Goal: Transaction & Acquisition: Purchase product/service

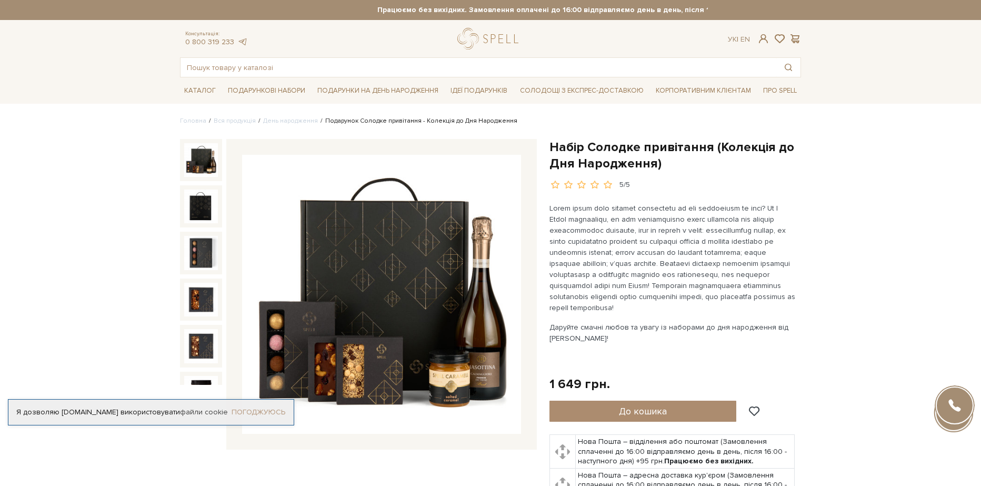
click at [267, 407] on link "Погоджуюсь" at bounding box center [258, 411] width 54 height 9
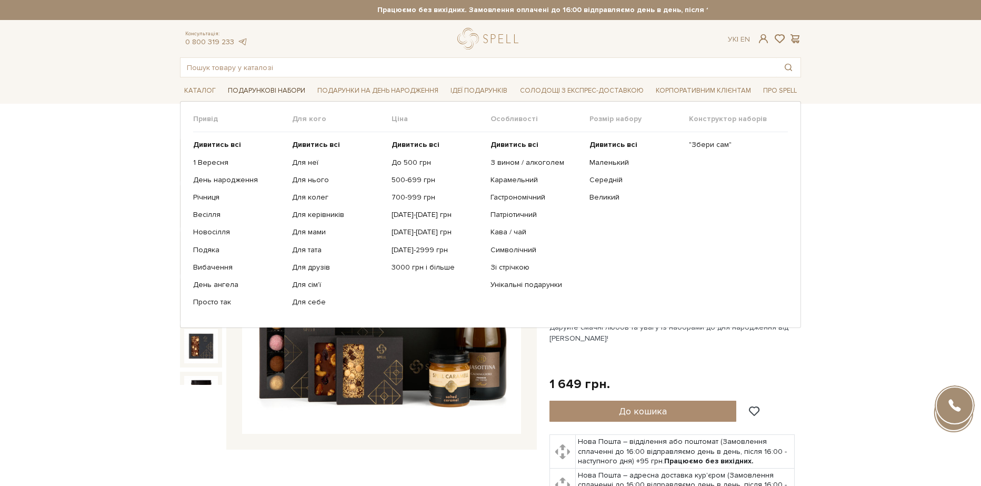
click at [251, 94] on span "Подарункові набори" at bounding box center [267, 91] width 86 height 16
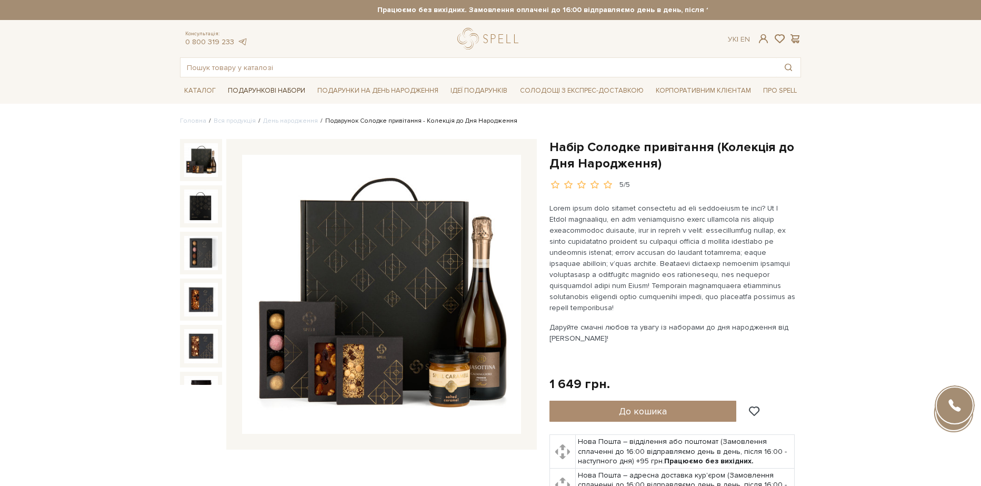
click at [251, 89] on span "Подарункові набори" at bounding box center [267, 91] width 86 height 16
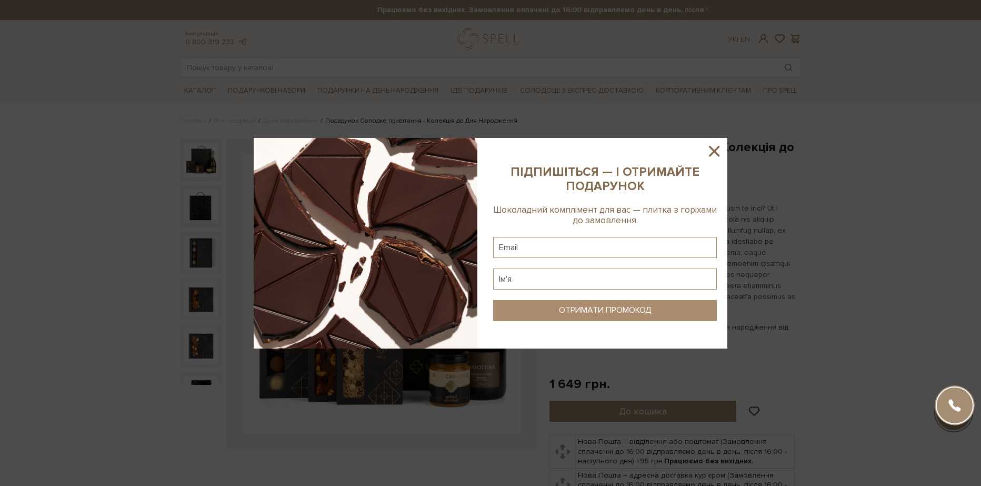
click at [716, 150] on icon at bounding box center [714, 151] width 18 height 18
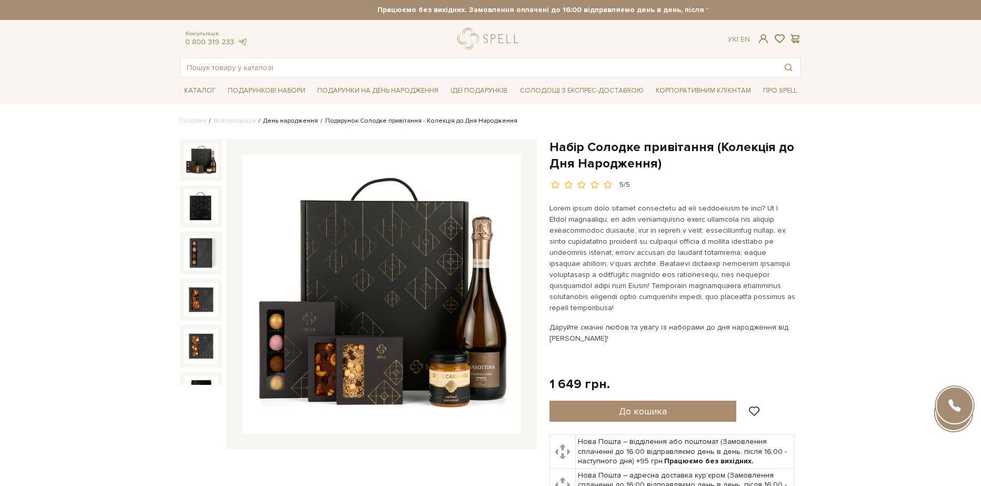
click at [283, 120] on link "День народження" at bounding box center [290, 121] width 55 height 8
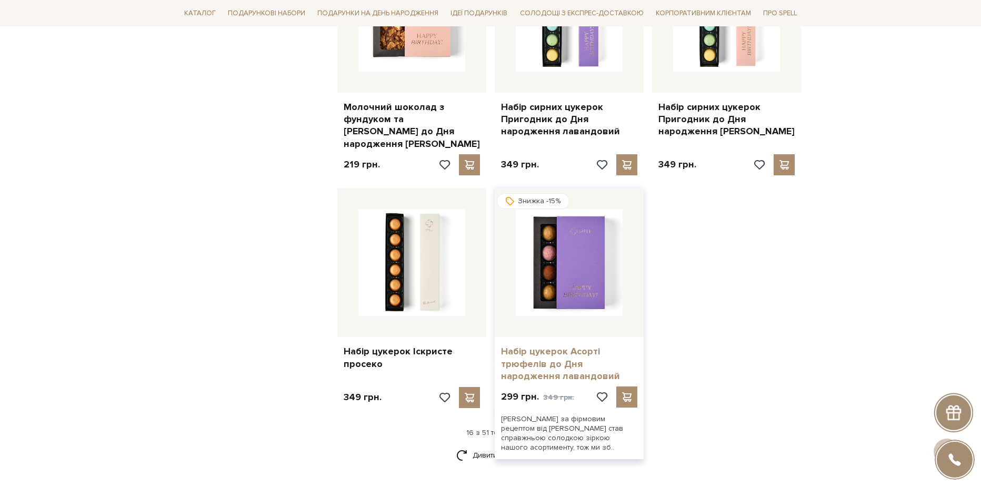
scroll to position [1315, 0]
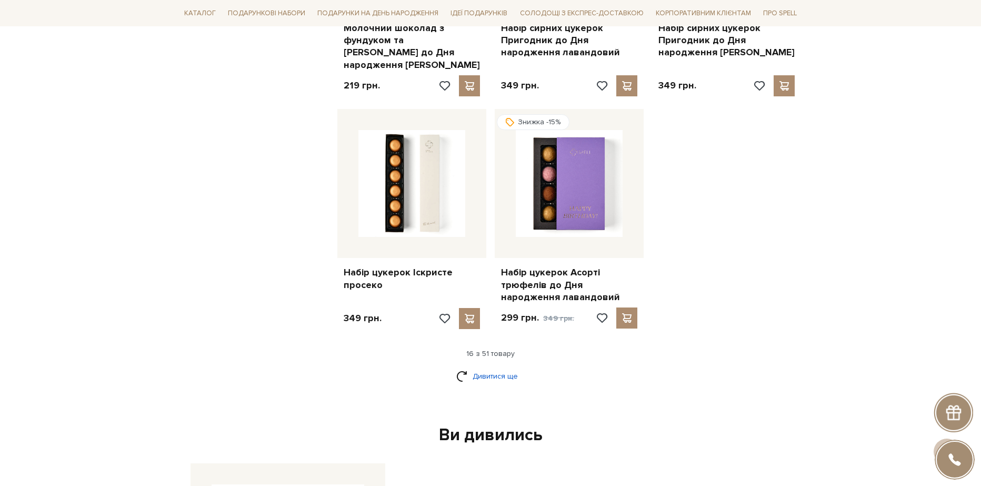
click at [493, 367] on link "Дивитися ще" at bounding box center [490, 376] width 68 height 18
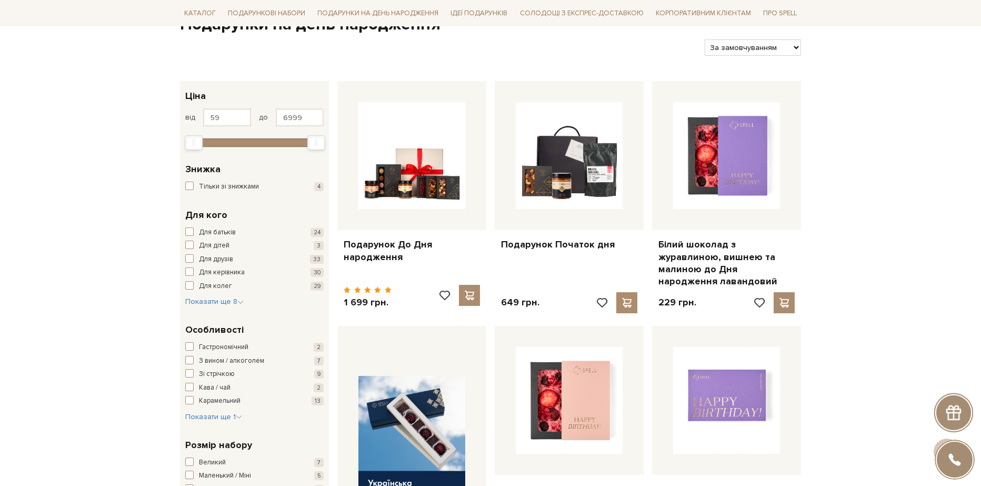
scroll to position [0, 0]
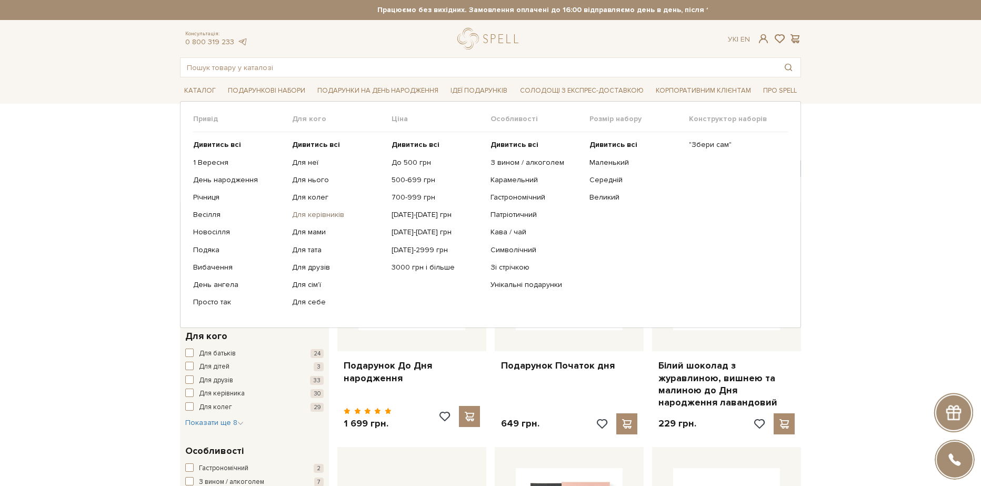
click at [321, 213] on link "Для керівників" at bounding box center [337, 214] width 91 height 9
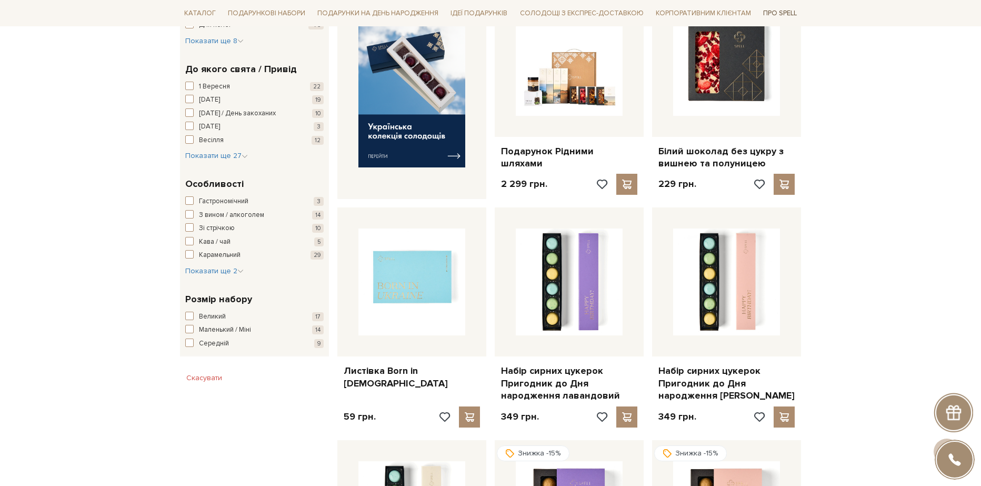
scroll to position [526, 0]
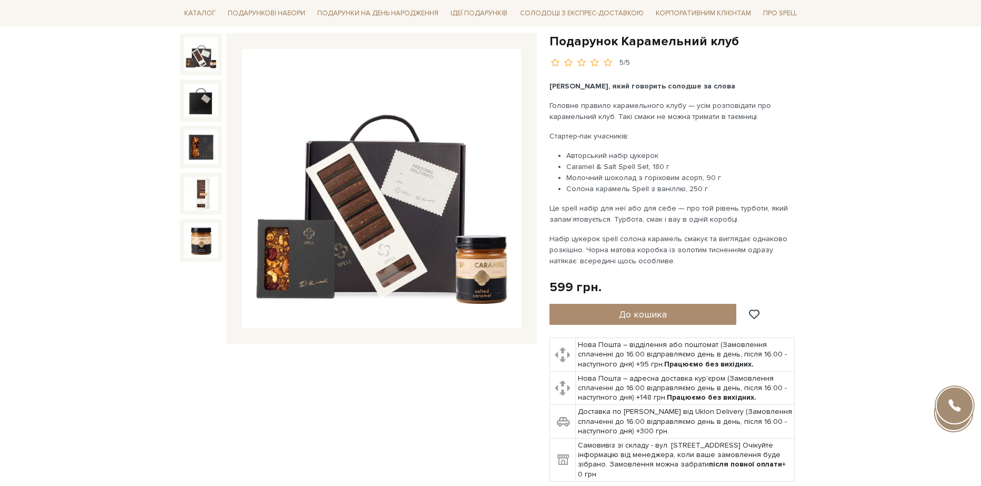
scroll to position [105, 0]
